Goal: Task Accomplishment & Management: Manage account settings

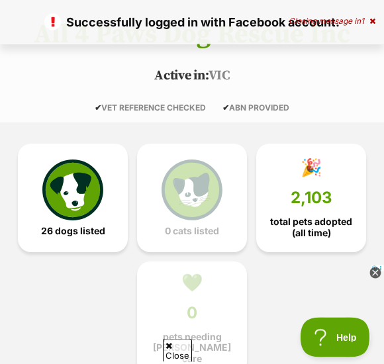
scroll to position [222, 0]
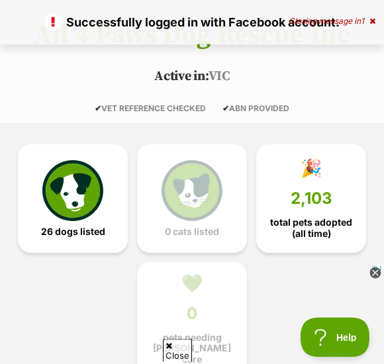
click at [76, 199] on img at bounding box center [72, 190] width 61 height 61
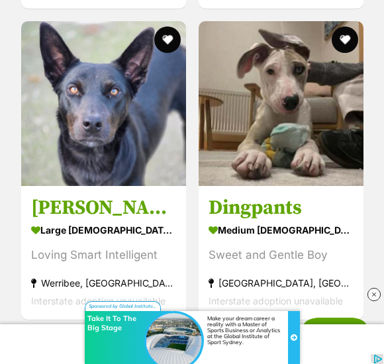
scroll to position [5198, 0]
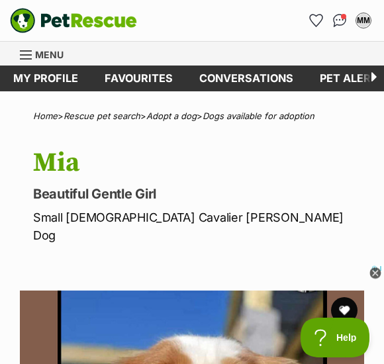
click at [32, 59] on div "Menu" at bounding box center [26, 55] width 13 height 11
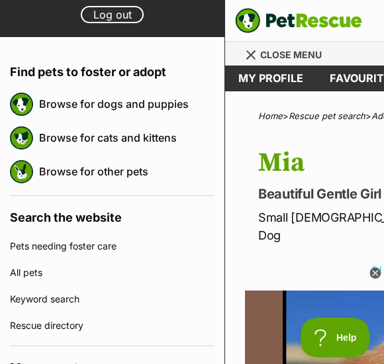
scroll to position [99, 0]
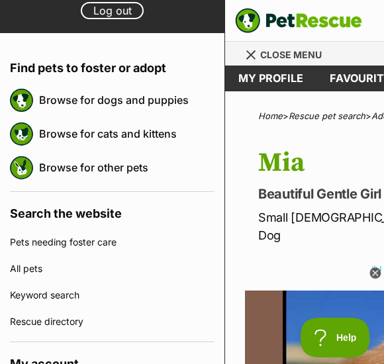
click at [179, 99] on link "Browse for dogs and puppies" at bounding box center [126, 100] width 175 height 28
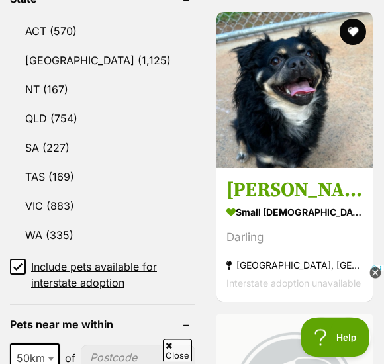
scroll to position [992, 0]
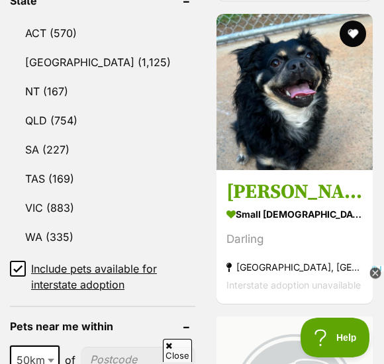
click at [74, 194] on link "VIC (883)" at bounding box center [102, 208] width 185 height 28
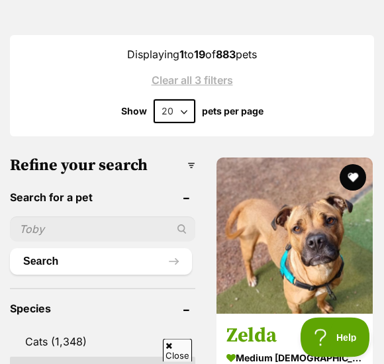
scroll to position [565, 0]
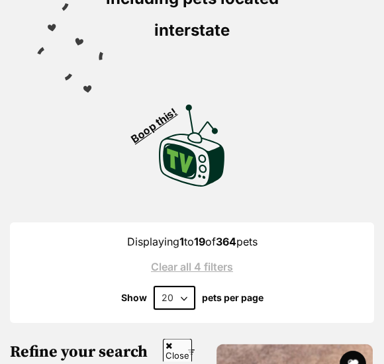
scroll to position [468, 0]
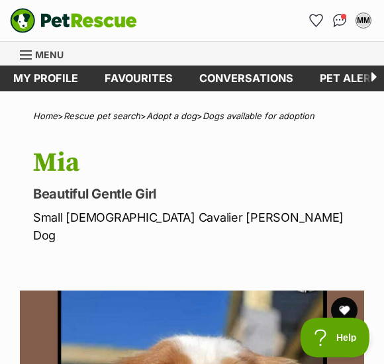
click at [339, 19] on img "Conversations" at bounding box center [340, 20] width 14 height 13
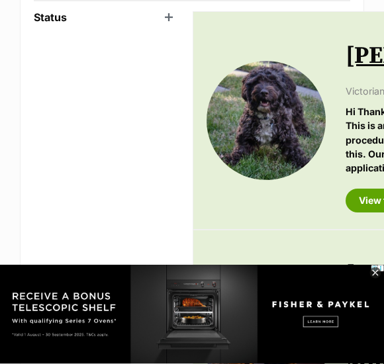
scroll to position [216, 0]
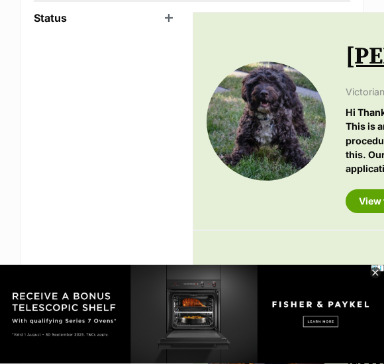
click at [170, 19] on header "Status" at bounding box center [107, 18] width 146 height 12
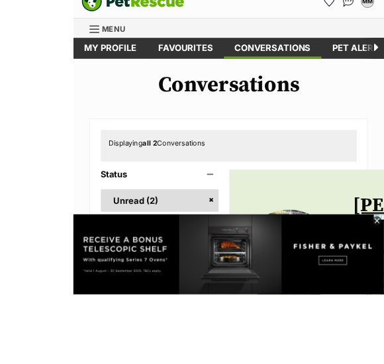
scroll to position [19, 0]
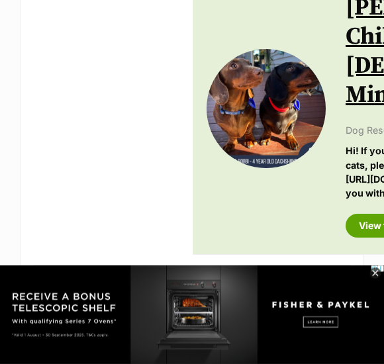
scroll to position [487, 0]
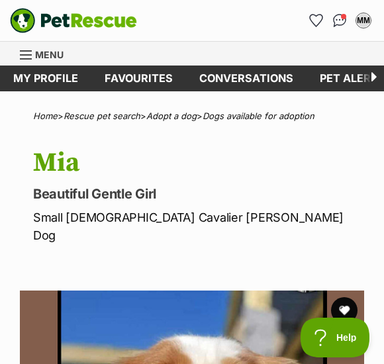
click at [63, 76] on link "My profile" at bounding box center [45, 79] width 91 height 26
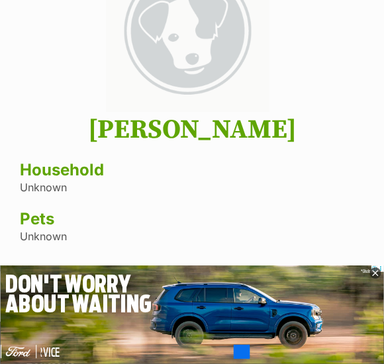
click at [376, 273] on icon at bounding box center [375, 273] width 5 height 5
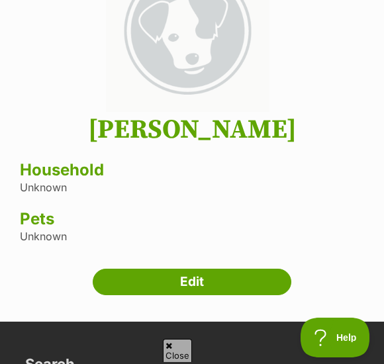
click at [211, 282] on link "Edit" at bounding box center [192, 282] width 199 height 26
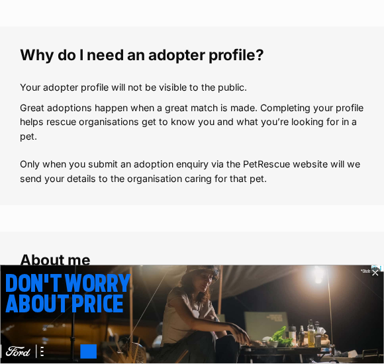
scroll to position [161, 0]
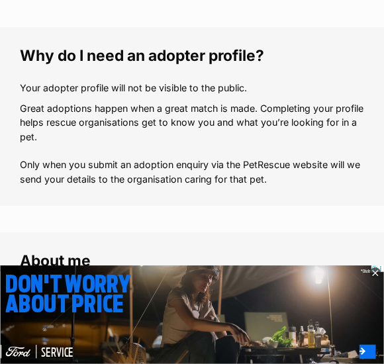
click at [377, 277] on icon at bounding box center [374, 272] width 11 height 11
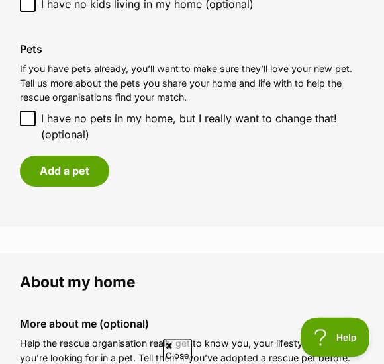
scroll to position [1313, 0]
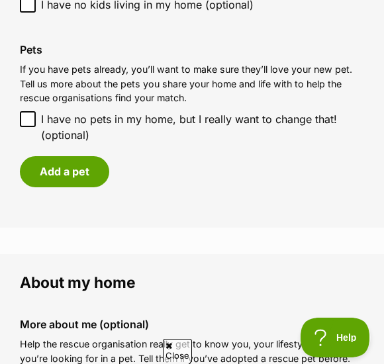
click at [33, 99] on div "Pets If you have pets already, you’ll want to make sure they’ll love your new p…" at bounding box center [191, 115] width 365 height 165
click at [25, 111] on input "I have no pets in my home, but I really want to change that! (optional)" at bounding box center [28, 119] width 16 height 16
checkbox input "true"
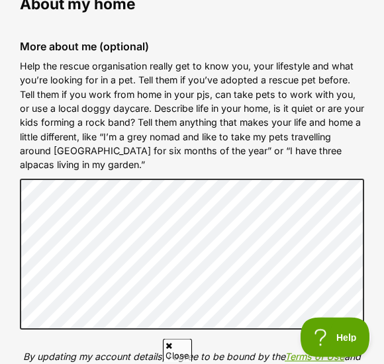
scroll to position [1554, 0]
